Goal: Information Seeking & Learning: Find specific fact

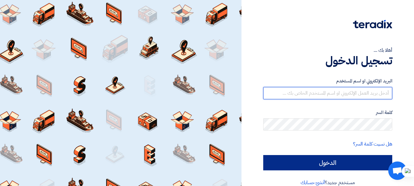
type input "[EMAIL_ADDRESS][DOMAIN_NAME]"
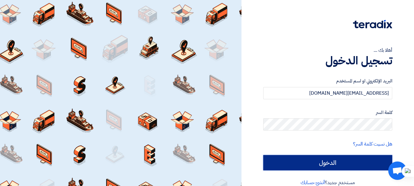
click at [332, 165] on input "الدخول" at bounding box center [327, 162] width 129 height 15
type input "Sign in"
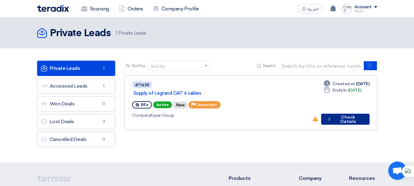
click at [353, 114] on button "Check details Check Details" at bounding box center [345, 119] width 48 height 11
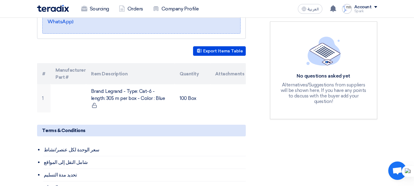
scroll to position [153, 0]
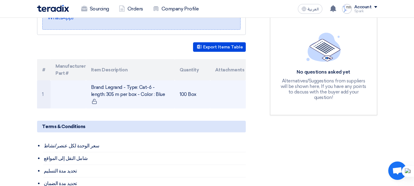
click at [190, 89] on td "100 Box" at bounding box center [193, 94] width 36 height 28
click at [111, 92] on td "Brand: Legrand - Type: Cat-6 - length: 305 m per box - Color : Blue" at bounding box center [130, 94] width 89 height 28
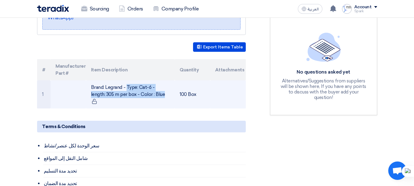
click at [111, 92] on td "Brand: Legrand - Type: Cat-6 - length: 305 m per box - Color : Blue" at bounding box center [130, 94] width 89 height 28
copy tr "Brand: Legrand - Type: Cat-6 - length: 305 m per box - Color : Blue"
click at [190, 89] on td "100 Box" at bounding box center [193, 94] width 36 height 28
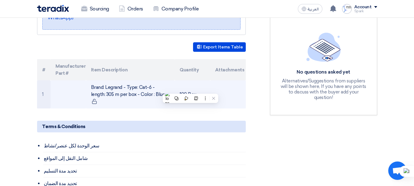
click at [190, 89] on td "100 Box" at bounding box center [193, 94] width 36 height 28
copy tr "100 Box"
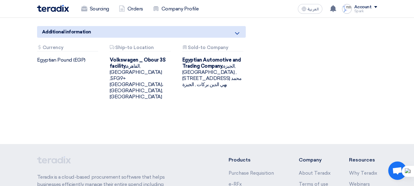
scroll to position [307, 0]
